Goal: Check status: Check status

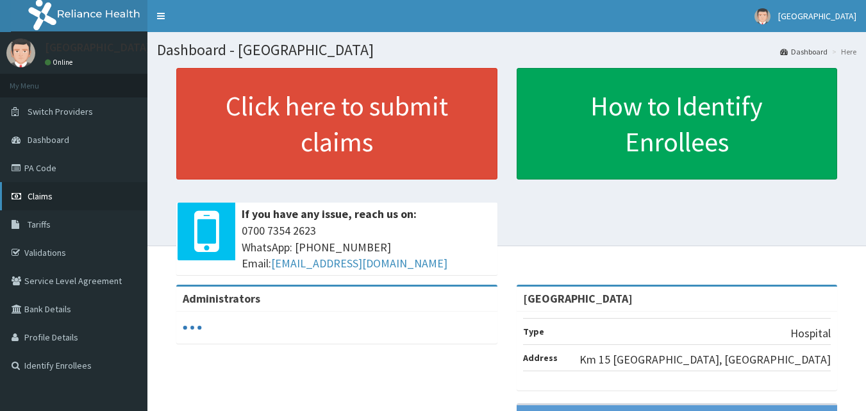
click at [49, 193] on span "Claims" at bounding box center [40, 196] width 25 height 12
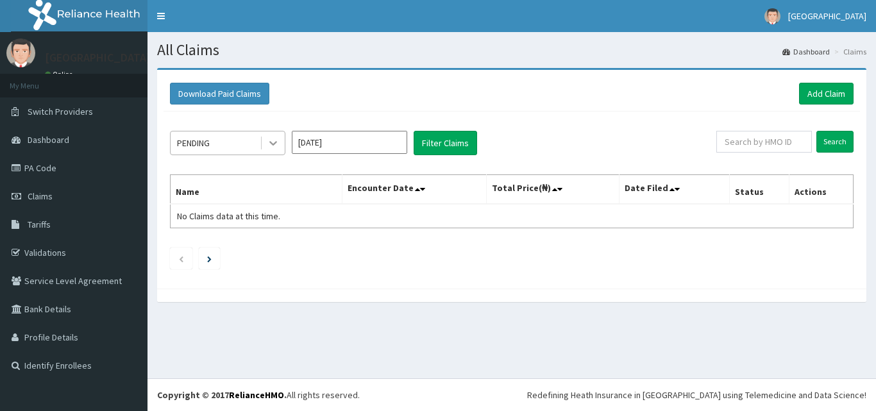
click at [277, 142] on icon at bounding box center [273, 143] width 13 height 13
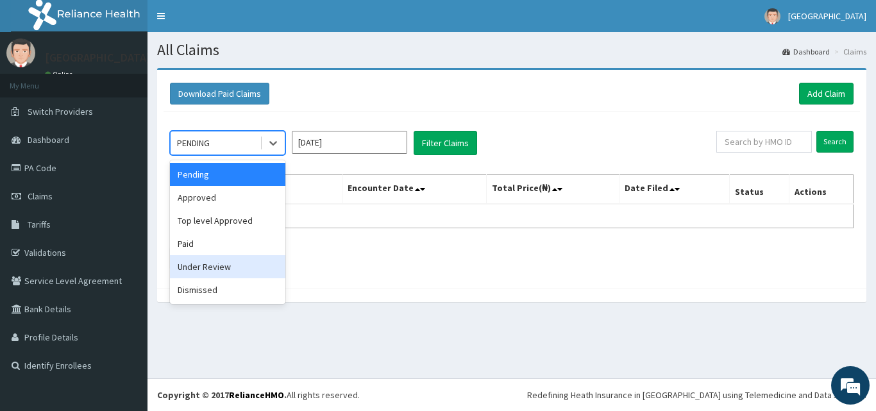
drag, startPoint x: 222, startPoint y: 267, endPoint x: 232, endPoint y: 252, distance: 18.0
click at [222, 267] on div "Under Review" at bounding box center [227, 266] width 115 height 23
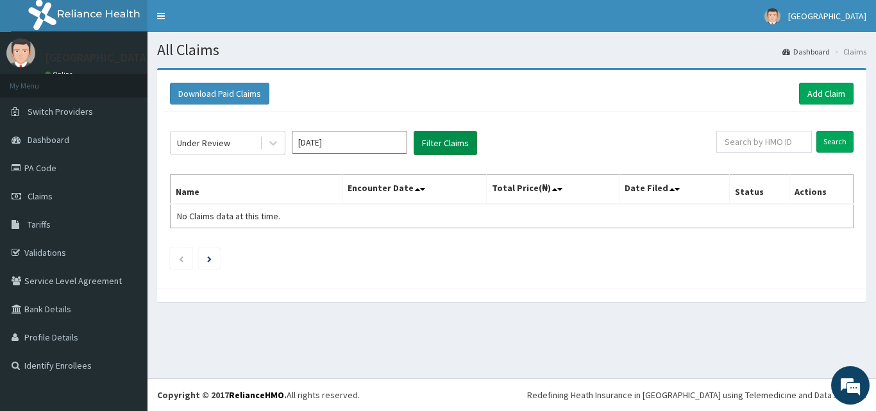
click at [431, 139] on button "Filter Claims" at bounding box center [445, 143] width 63 height 24
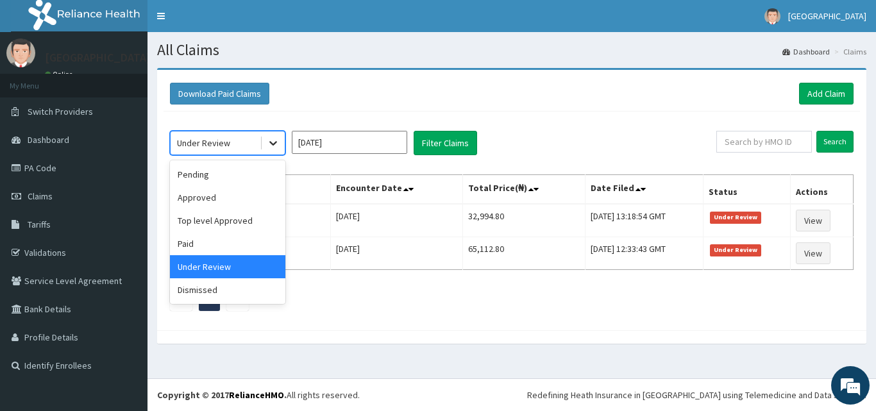
click at [271, 140] on icon at bounding box center [273, 143] width 13 height 13
click at [211, 199] on div "Approved" at bounding box center [227, 197] width 115 height 23
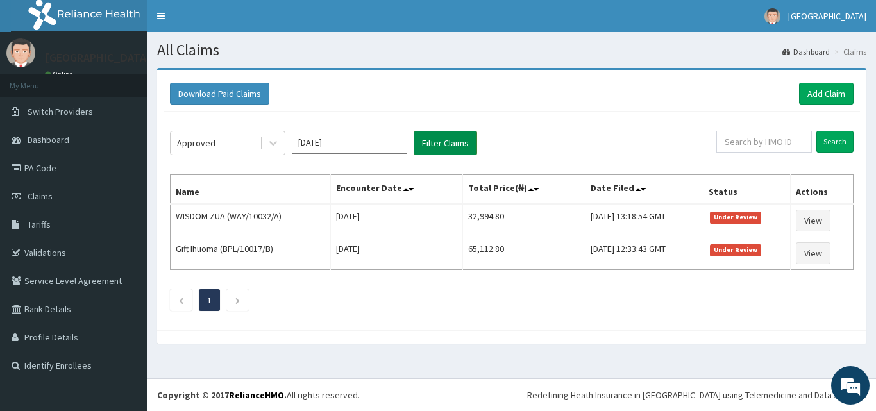
click at [430, 142] on button "Filter Claims" at bounding box center [445, 143] width 63 height 24
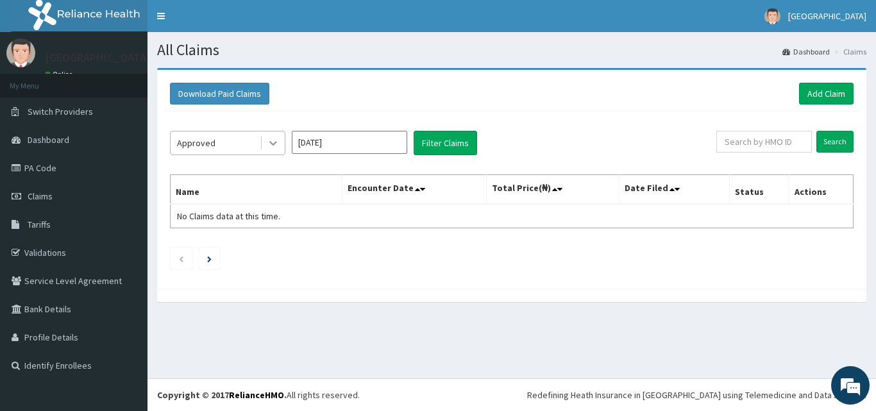
click at [267, 144] on icon at bounding box center [273, 143] width 13 height 13
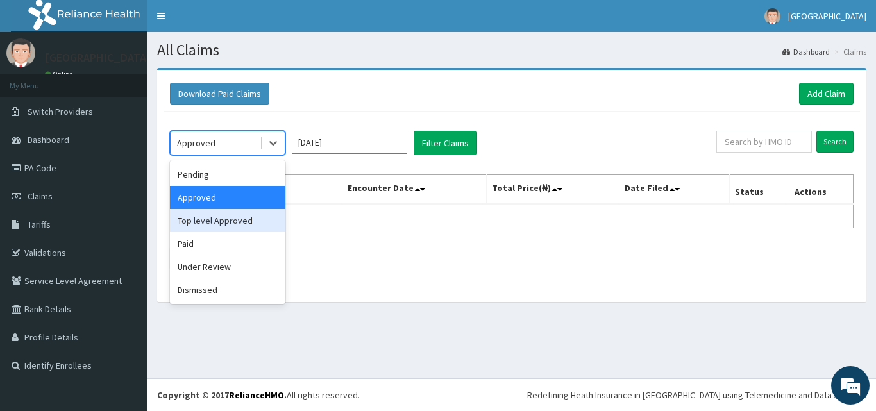
drag, startPoint x: 246, startPoint y: 221, endPoint x: 383, endPoint y: 167, distance: 146.8
click at [251, 210] on div "Top level Approved" at bounding box center [227, 220] width 115 height 23
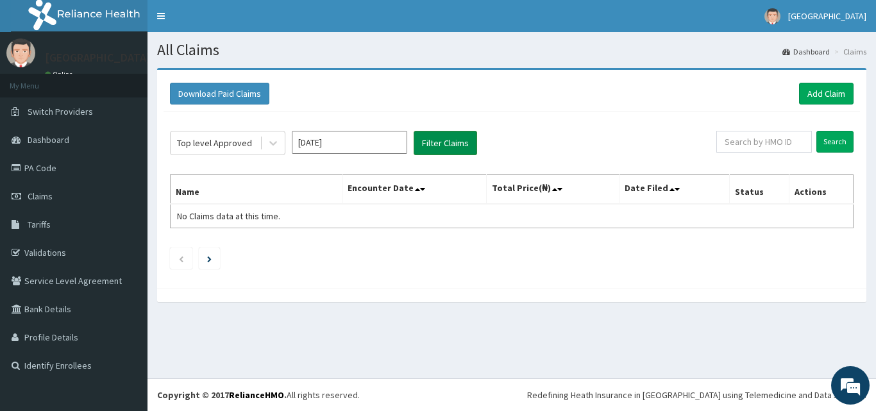
click at [448, 148] on button "Filter Claims" at bounding box center [445, 143] width 63 height 24
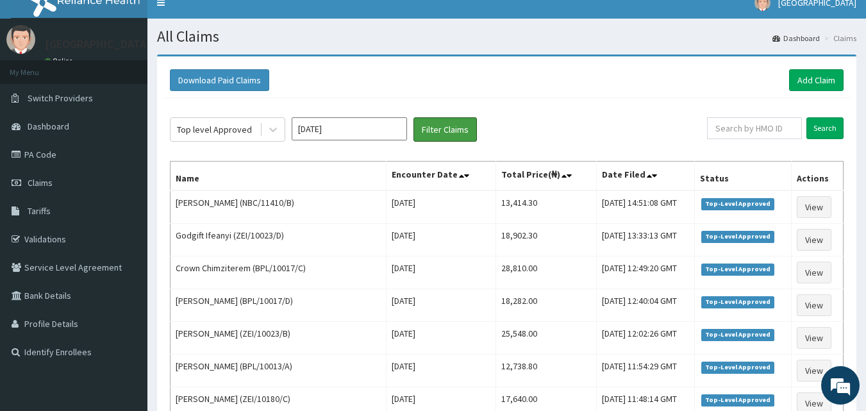
scroll to position [5, 0]
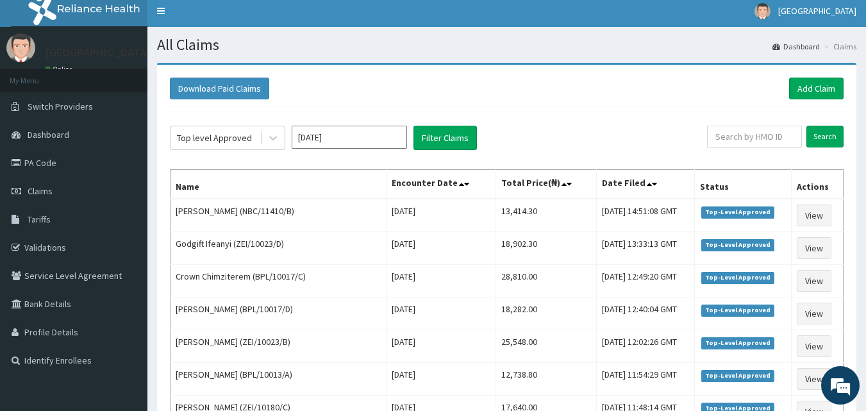
click at [385, 140] on input "[DATE]" at bounding box center [349, 137] width 115 height 23
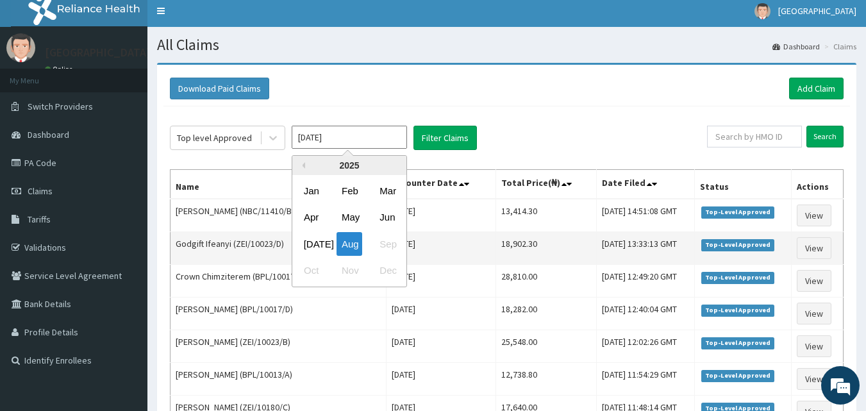
click at [312, 242] on div "[DATE]" at bounding box center [312, 244] width 26 height 24
type input "[DATE]"
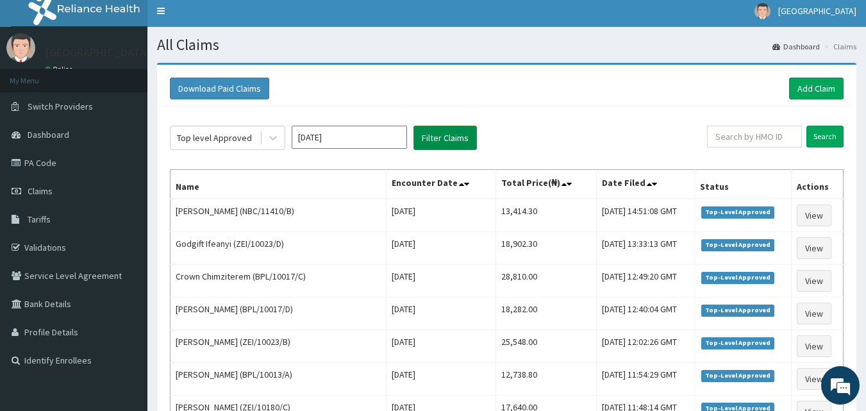
click at [427, 140] on button "Filter Claims" at bounding box center [445, 138] width 63 height 24
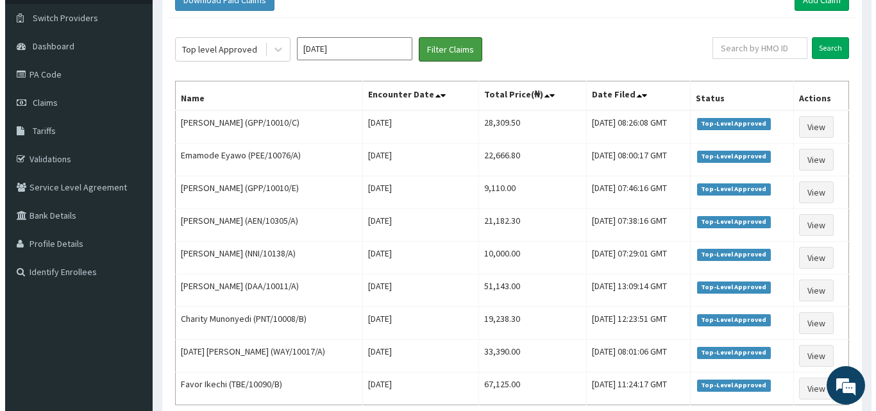
scroll to position [0, 0]
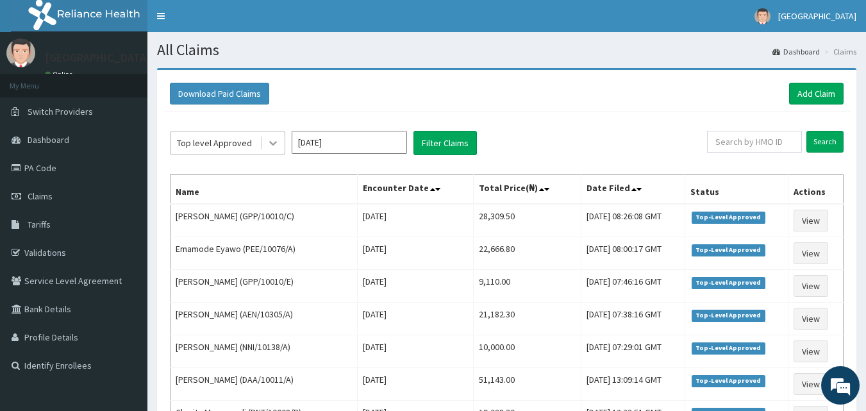
click at [267, 145] on icon at bounding box center [273, 143] width 13 height 13
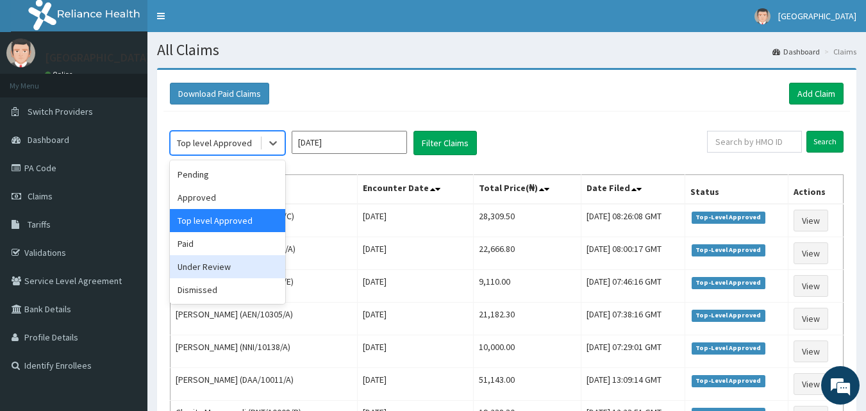
click at [239, 265] on div "Under Review" at bounding box center [227, 266] width 115 height 23
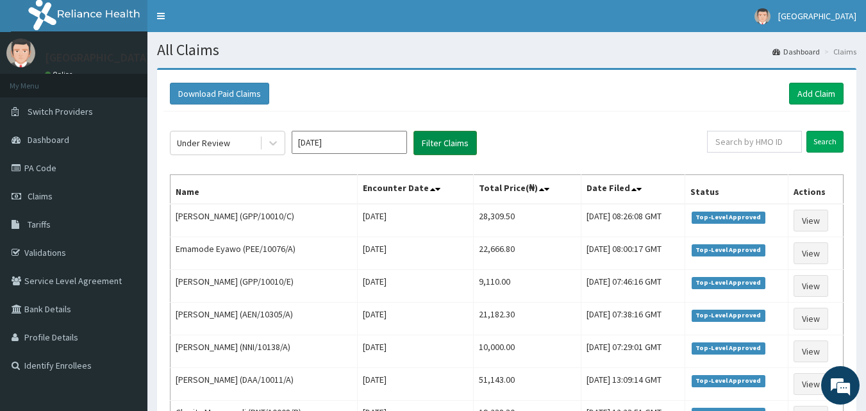
click at [450, 144] on button "Filter Claims" at bounding box center [445, 143] width 63 height 24
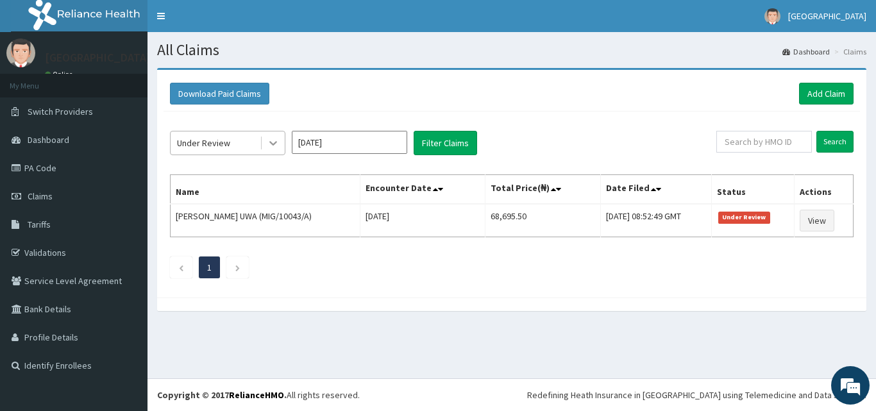
click at [273, 146] on icon at bounding box center [273, 144] width 8 height 4
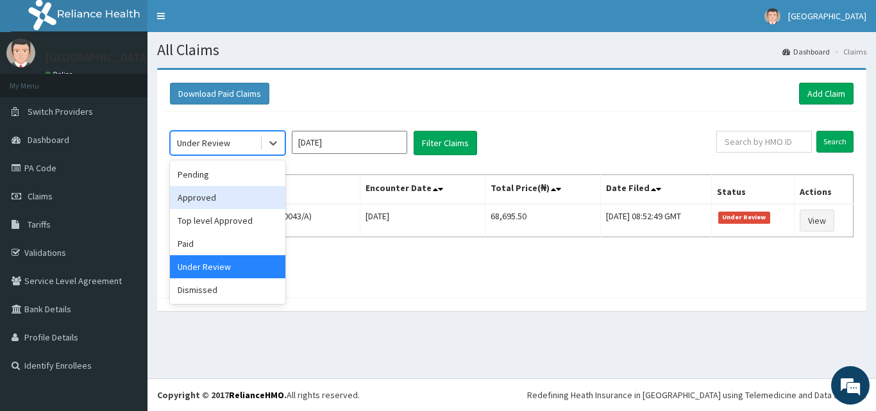
click at [214, 199] on div "Approved" at bounding box center [227, 197] width 115 height 23
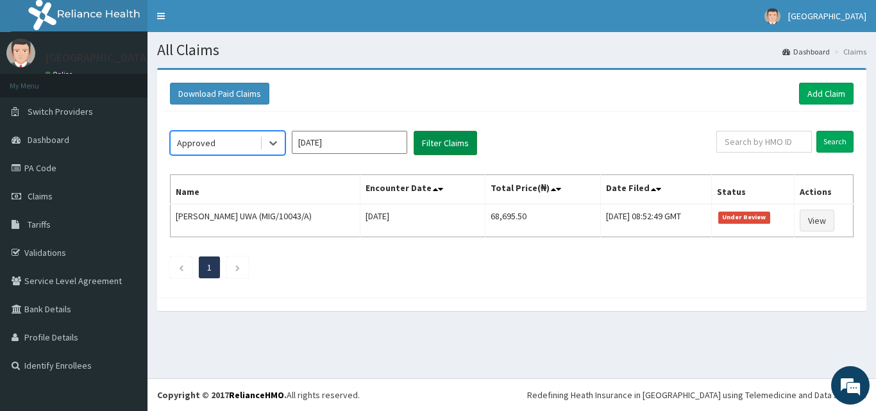
click at [431, 144] on button "Filter Claims" at bounding box center [445, 143] width 63 height 24
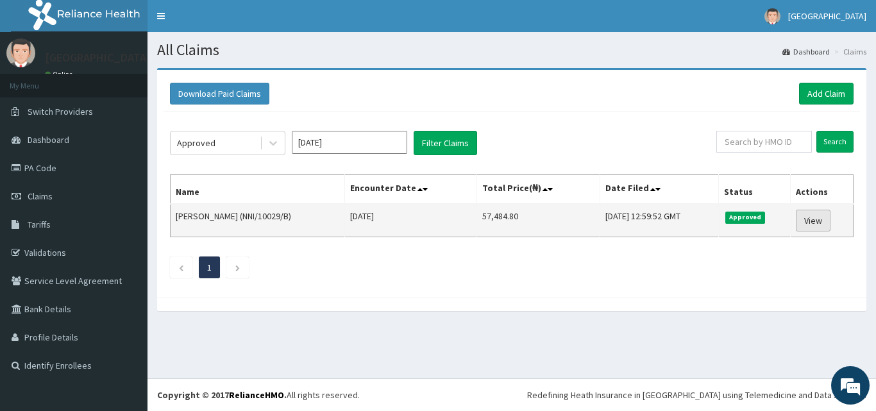
click at [815, 221] on link "View" at bounding box center [813, 221] width 35 height 22
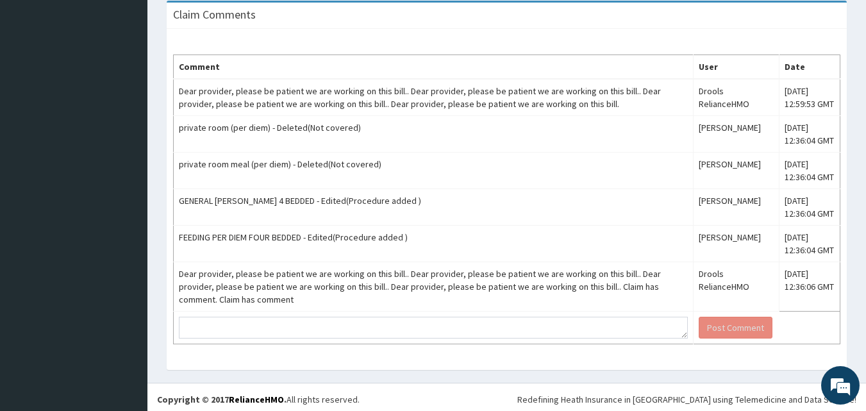
scroll to position [864, 0]
